Goal: Information Seeking & Learning: Learn about a topic

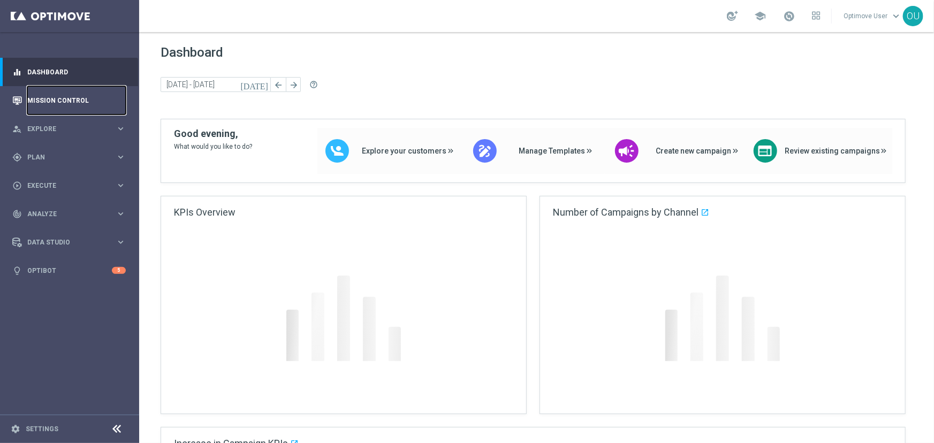
click at [75, 91] on link "Mission Control" at bounding box center [76, 100] width 98 height 28
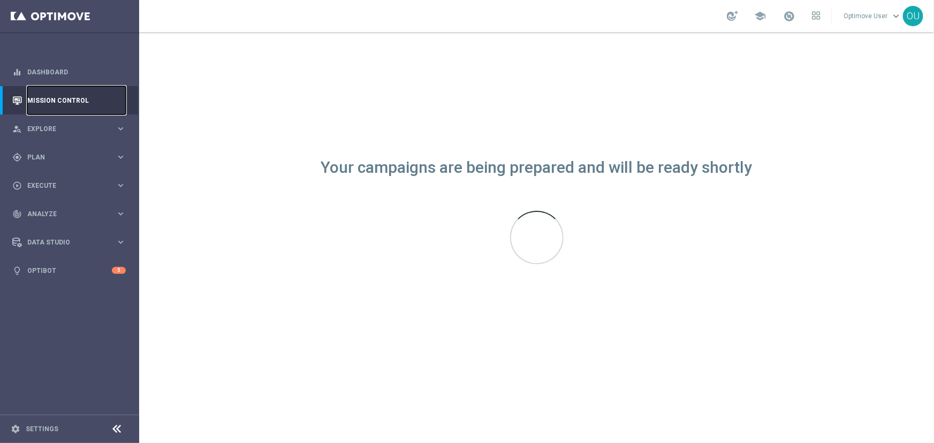
click at [64, 94] on link "Mission Control" at bounding box center [76, 100] width 98 height 28
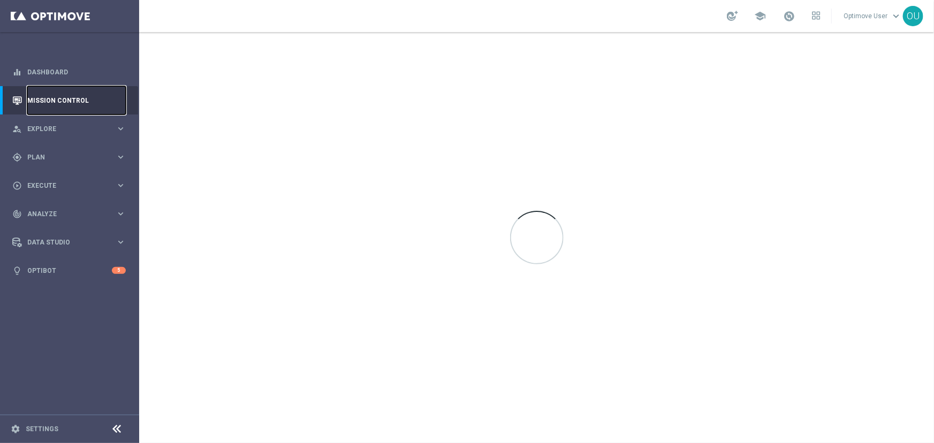
click at [67, 102] on link "Mission Control" at bounding box center [76, 100] width 98 height 28
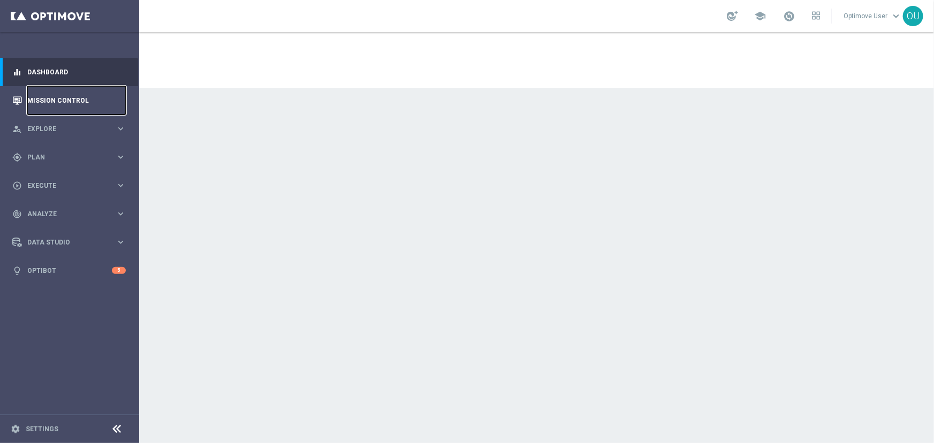
click at [63, 102] on link "Mission Control" at bounding box center [76, 100] width 98 height 28
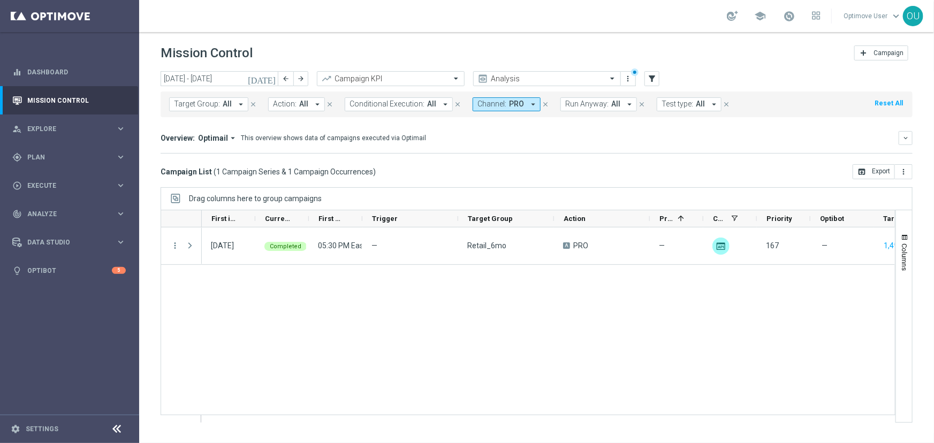
click at [494, 111] on button "Channel: PRO arrow_drop_down" at bounding box center [507, 104] width 68 height 14
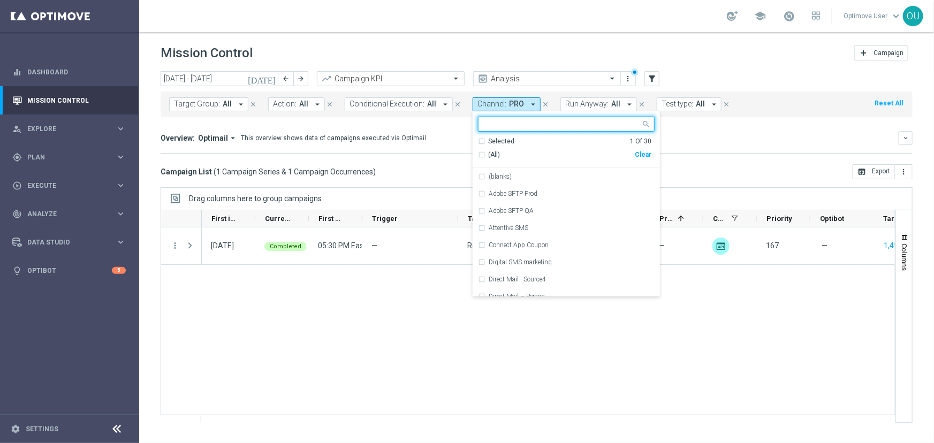
click at [479, 153] on div "(All)" at bounding box center [556, 154] width 157 height 9
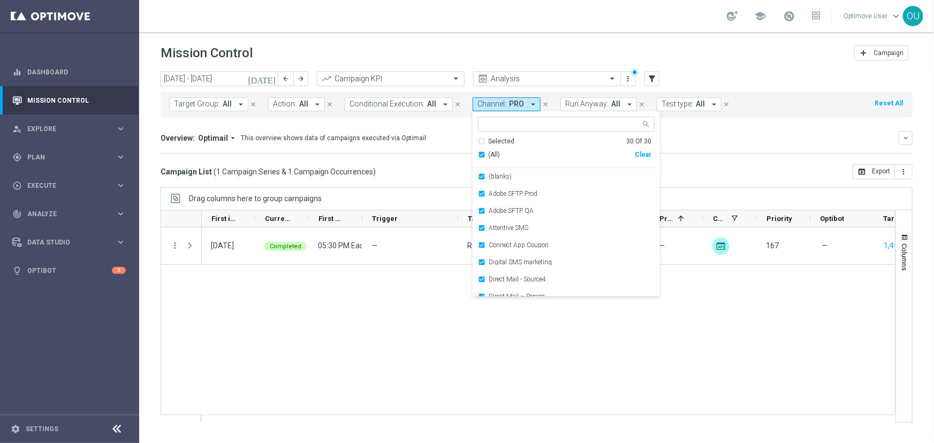
click at [443, 150] on div "Overview: Optimail arrow_drop_down This overview shows data of campaigns execut…" at bounding box center [537, 142] width 752 height 22
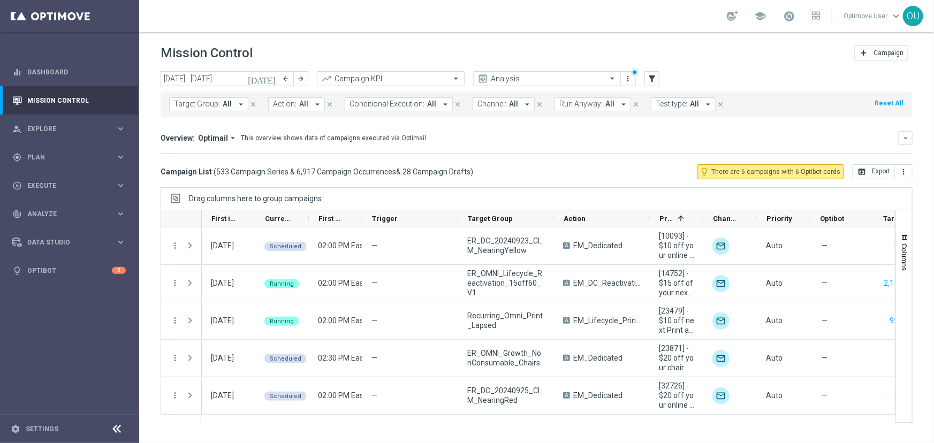
click at [498, 106] on span "Channel:" at bounding box center [491, 104] width 29 height 9
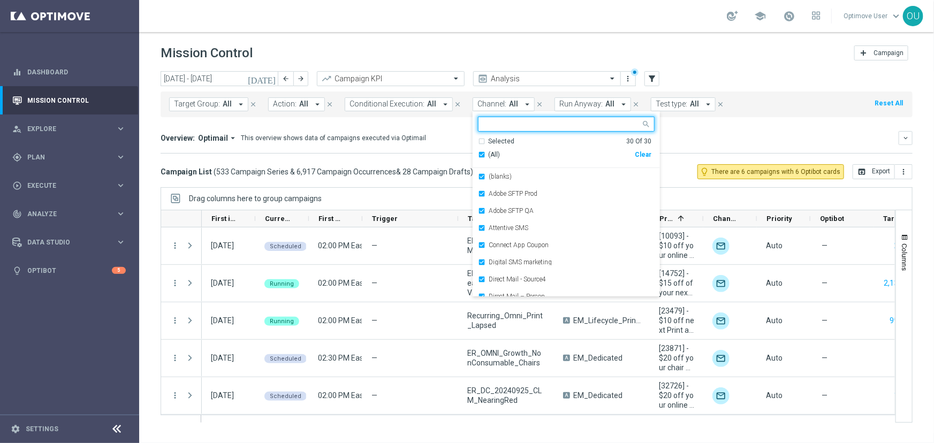
click at [489, 150] on span "(All)" at bounding box center [494, 154] width 12 height 9
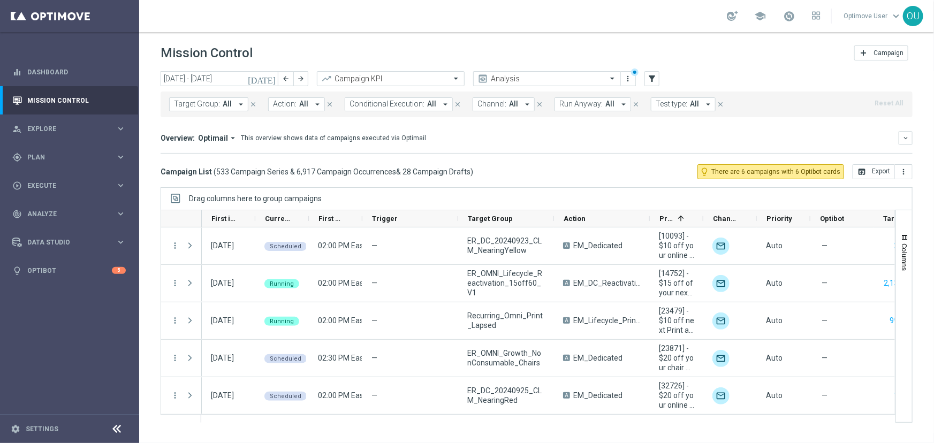
click at [490, 105] on span "Channel:" at bounding box center [491, 104] width 29 height 9
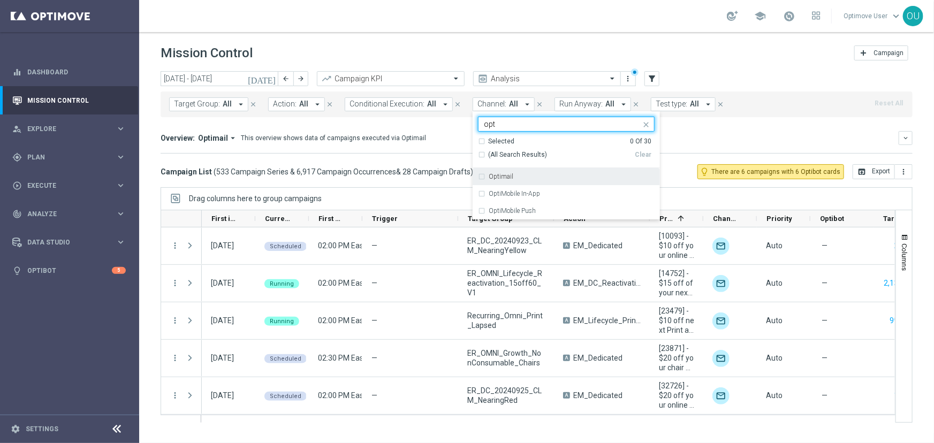
click at [490, 180] on div "Optimail" at bounding box center [566, 176] width 177 height 17
type input "opt"
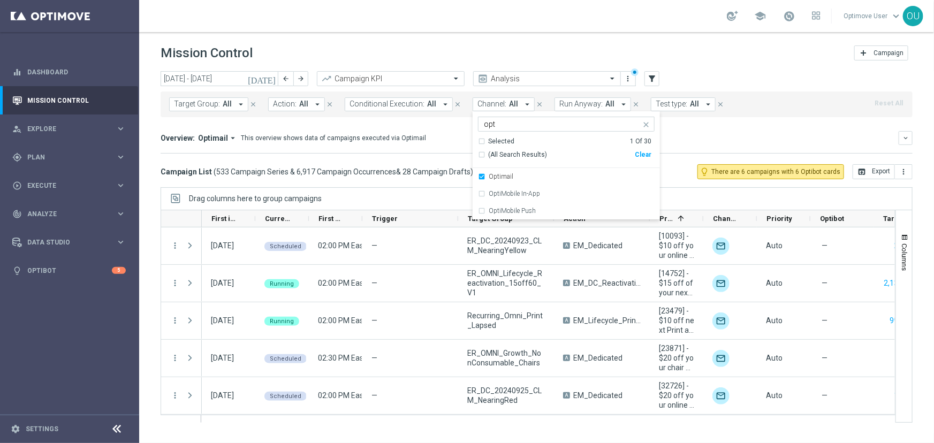
click at [432, 196] on div "Drag columns here to group campaigns" at bounding box center [537, 198] width 752 height 22
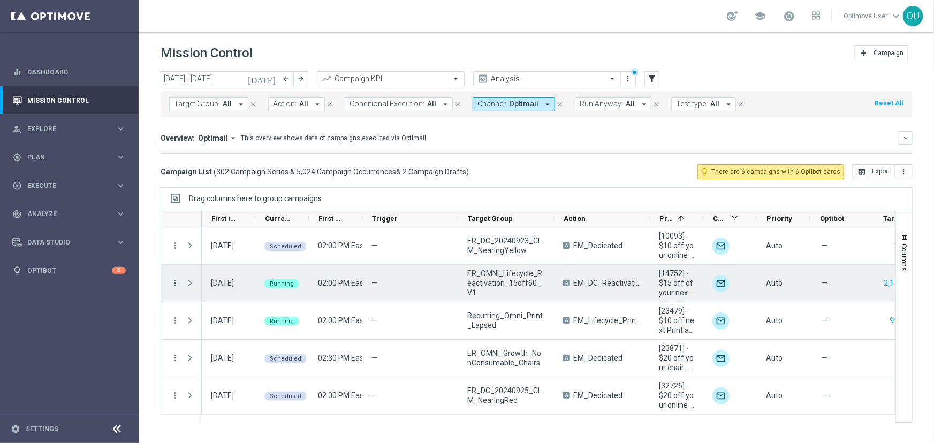
click at [177, 279] on icon "more_vert" at bounding box center [175, 283] width 10 height 10
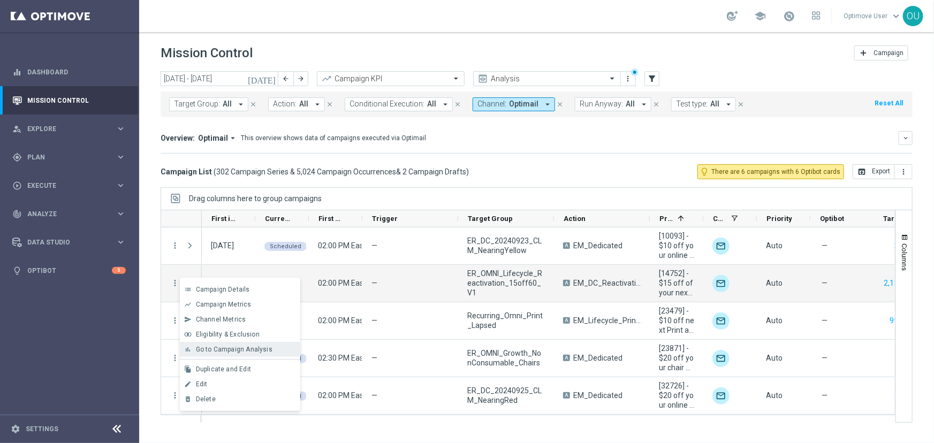
click at [215, 347] on span "Go to Campaign Analysis" at bounding box center [234, 349] width 77 height 7
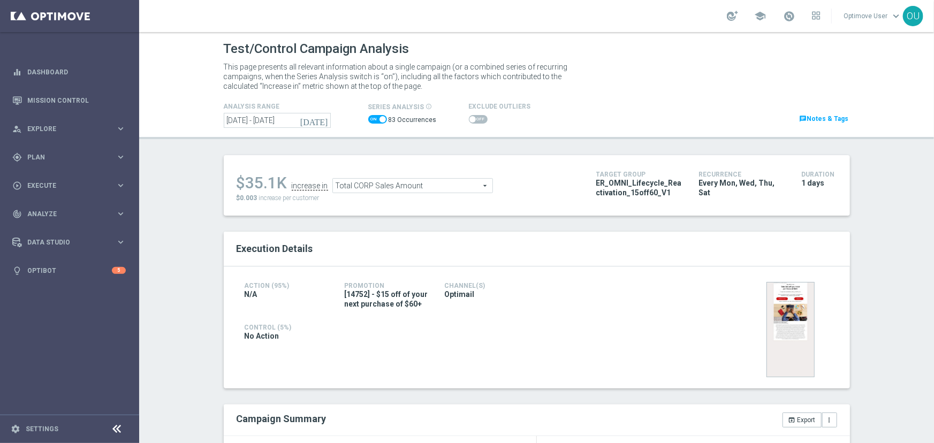
click at [632, 182] on span "ER_OMNI_Lifecycle_Reactivation_15off60_V1" at bounding box center [639, 187] width 87 height 19
copy div "ER_OMNI_Lifecycle_Reactivation_15off60_V1"
